Goal: Obtain resource: Obtain resource

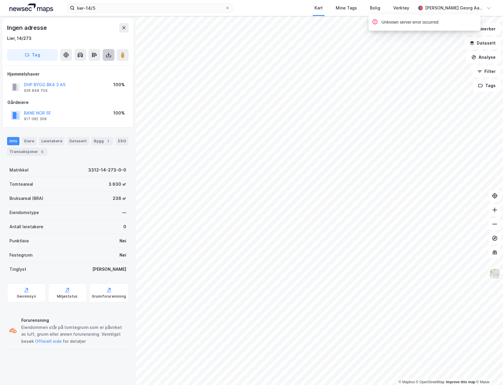
click at [103, 56] on button at bounding box center [109, 55] width 12 height 12
click at [104, 78] on div "Last ned matrikkelrapport" at bounding box center [86, 76] width 49 height 5
